Goal: Task Accomplishment & Management: Manage account settings

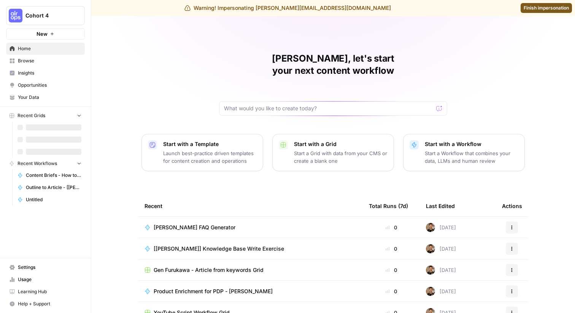
click at [51, 266] on span "Settings" at bounding box center [50, 267] width 64 height 7
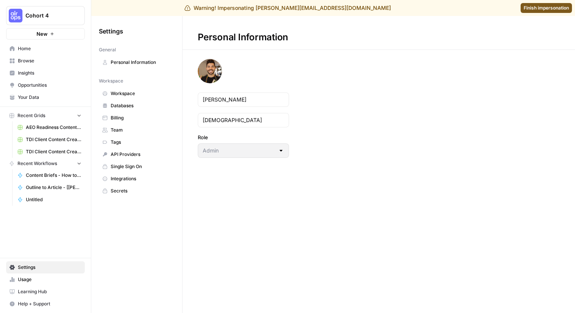
click at [146, 127] on span "Team" at bounding box center [141, 130] width 60 height 7
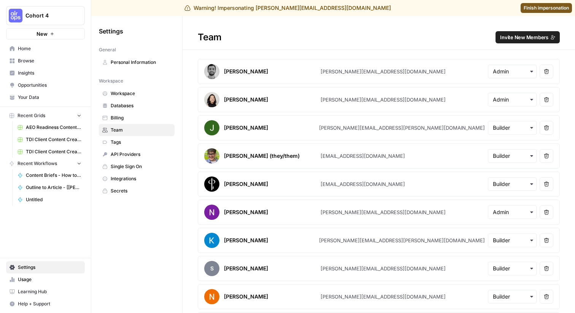
scroll to position [948, 0]
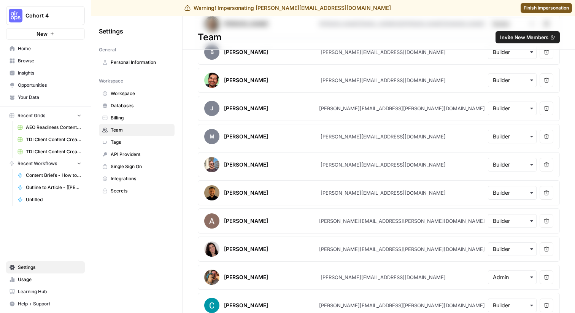
click at [548, 166] on icon "button" at bounding box center [546, 164] width 5 height 5
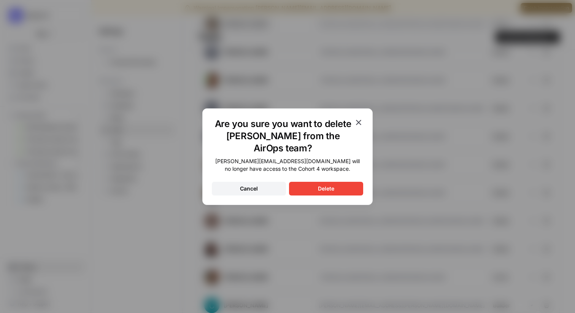
click at [348, 189] on button "Delete" at bounding box center [326, 189] width 74 height 14
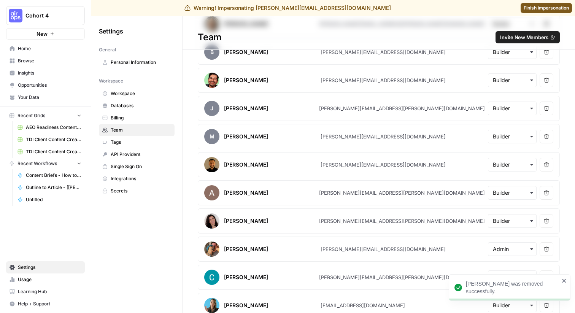
click at [537, 5] on span "Finish impersonation" at bounding box center [546, 8] width 45 height 7
